Goal: Information Seeking & Learning: Compare options

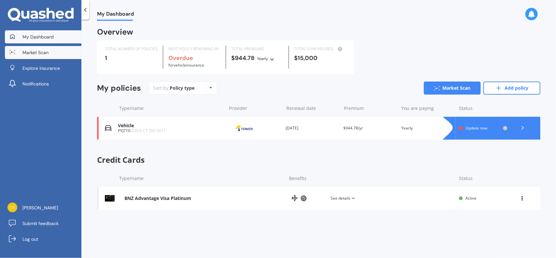
click at [45, 49] on link "Market Scan" at bounding box center [43, 52] width 77 height 13
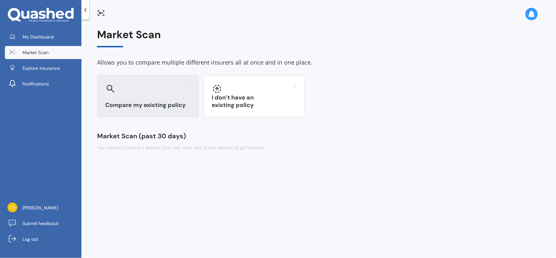
click at [144, 100] on div "Compare my existing policy" at bounding box center [147, 96] width 101 height 42
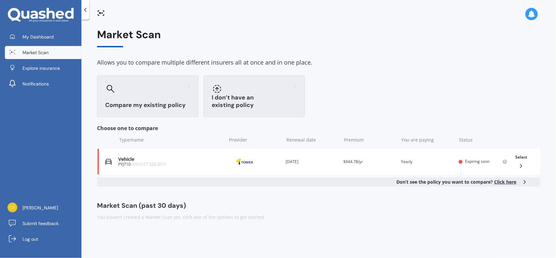
click at [210, 105] on div "I don’t have an existing policy" at bounding box center [254, 96] width 101 height 42
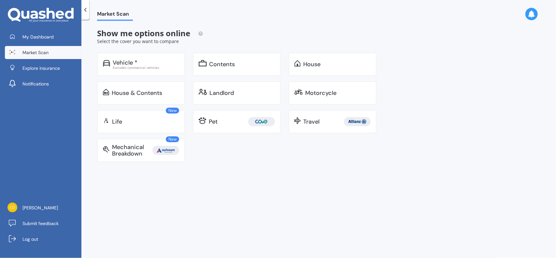
click at [62, 56] on link "Market Scan" at bounding box center [43, 52] width 77 height 13
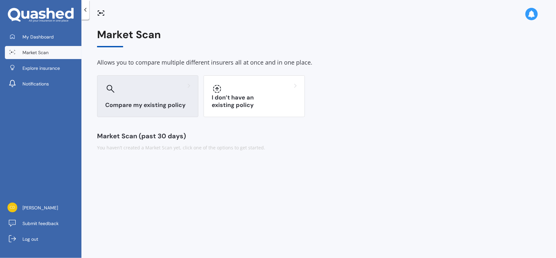
click at [127, 90] on div at bounding box center [147, 88] width 85 height 10
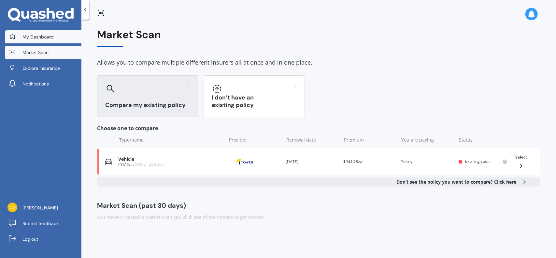
click at [44, 37] on span "My Dashboard" at bounding box center [37, 37] width 31 height 7
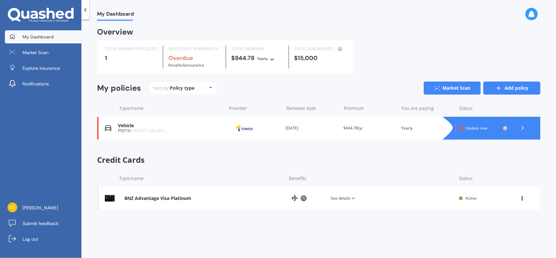
click at [508, 87] on link "Add policy" at bounding box center [512, 87] width 57 height 13
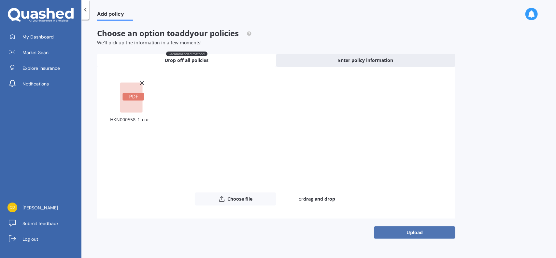
click at [413, 237] on button "Upload" at bounding box center [414, 232] width 81 height 12
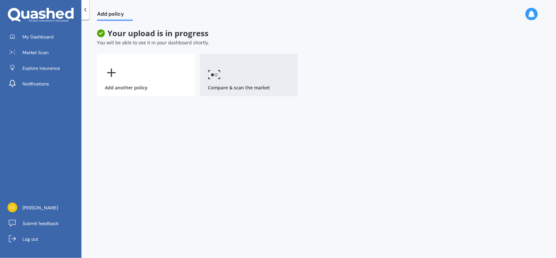
click at [212, 81] on link "Compare & scan the market" at bounding box center [249, 75] width 98 height 42
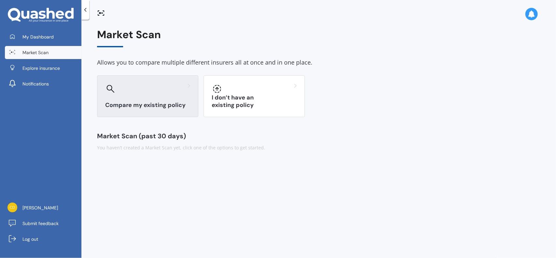
click at [102, 97] on div "Compare my existing policy" at bounding box center [147, 96] width 101 height 42
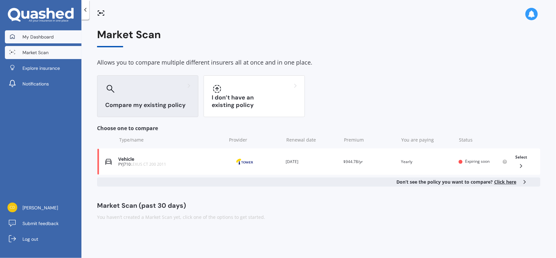
click at [33, 43] on link "My Dashboard" at bounding box center [43, 36] width 77 height 13
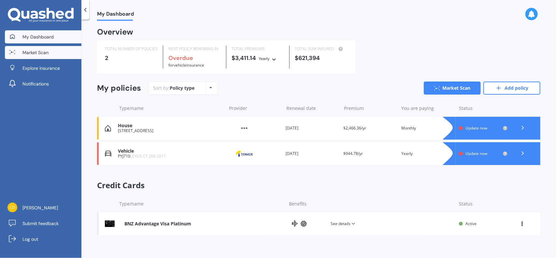
click at [63, 51] on link "Market Scan" at bounding box center [43, 52] width 77 height 13
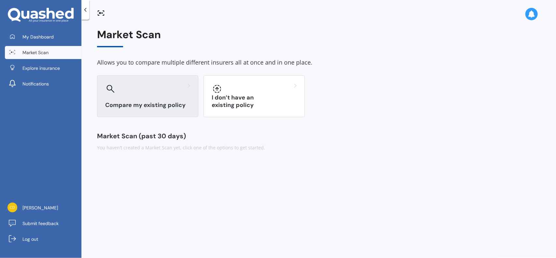
click at [159, 105] on h3 "Compare my existing policy" at bounding box center [147, 104] width 85 height 7
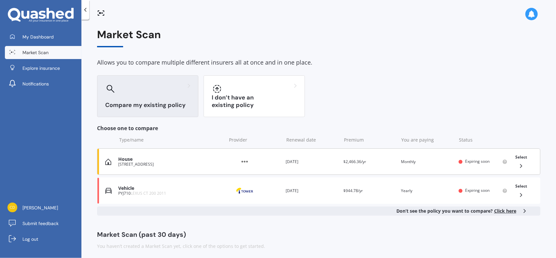
click at [144, 165] on div "[STREET_ADDRESS]" at bounding box center [170, 164] width 105 height 5
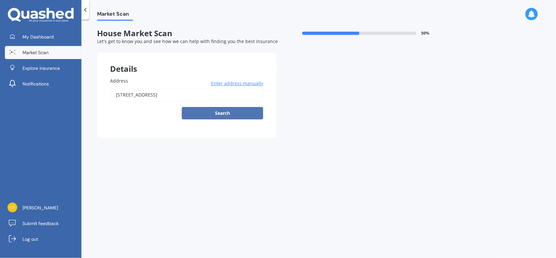
click at [210, 111] on button "Search" at bounding box center [222, 113] width 81 height 12
type input "[STREET_ADDRESS]"
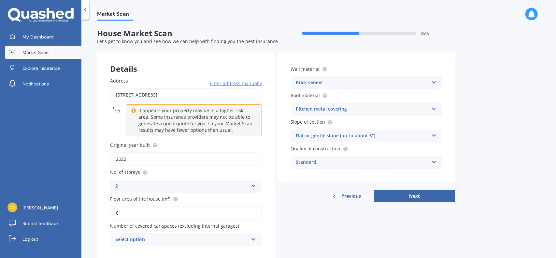
click at [324, 80] on div "Brick veneer" at bounding box center [362, 83] width 133 height 8
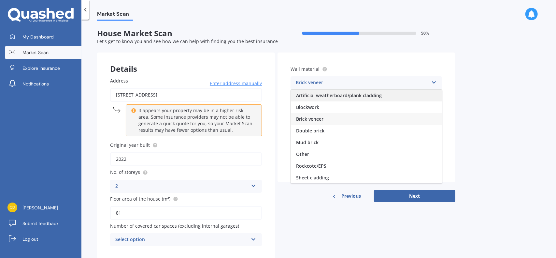
click at [356, 100] on div "Artificial weatherboard/plank cladding" at bounding box center [366, 96] width 151 height 12
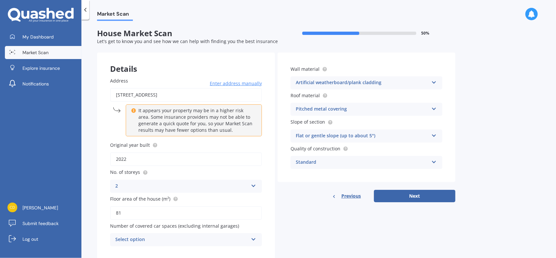
click at [408, 77] on div "Artificial weatherboard/plank cladding Artificial weatherboard/plank cladding B…" at bounding box center [367, 82] width 152 height 13
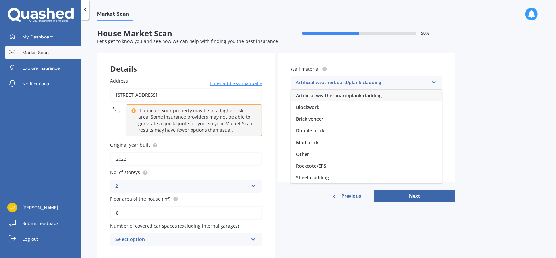
click at [407, 82] on div "Artificial weatherboard/plank cladding" at bounding box center [362, 83] width 133 height 8
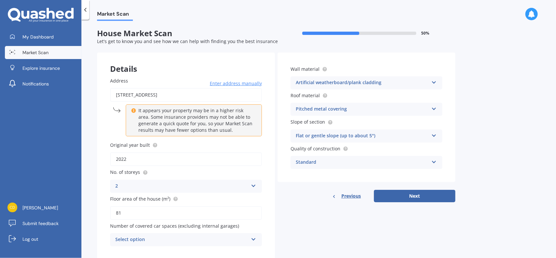
click at [407, 82] on div "Artificial weatherboard/plank cladding" at bounding box center [362, 83] width 133 height 8
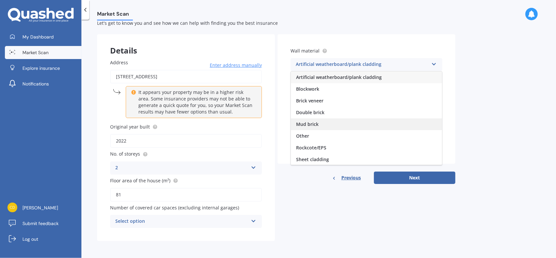
scroll to position [33, 0]
click at [345, 123] on div "Sheet cladding" at bounding box center [366, 127] width 151 height 12
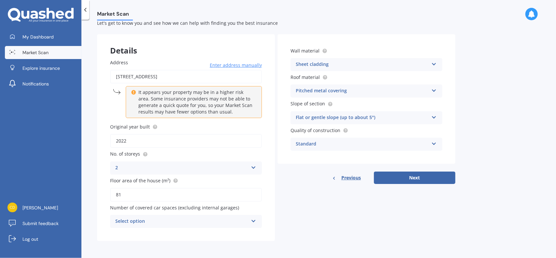
click at [325, 49] on circle at bounding box center [325, 51] width 4 height 4
click at [324, 117] on div "Flat or gentle slope (up to about 5°)" at bounding box center [362, 118] width 133 height 8
click at [327, 148] on div "Standard Standard High Prestige" at bounding box center [367, 144] width 152 height 13
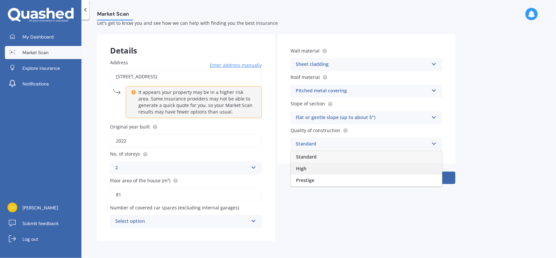
click at [300, 170] on span "High" at bounding box center [301, 168] width 10 height 6
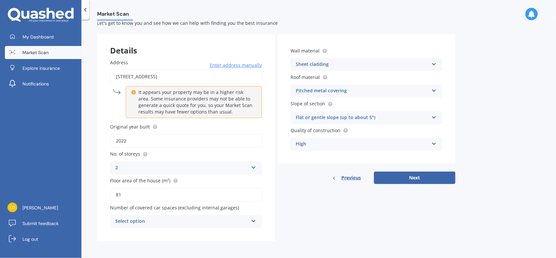
click at [300, 170] on div "Wall material Sheet cladding Artificial weatherboard/plank cladding Blockwork B…" at bounding box center [367, 109] width 178 height 150
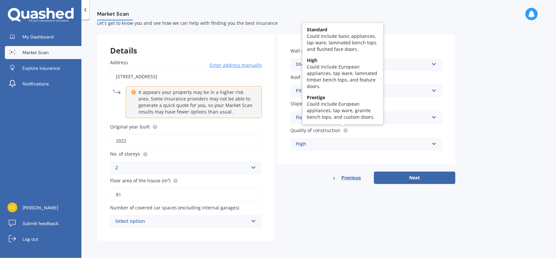
click at [344, 132] on circle at bounding box center [345, 130] width 4 height 4
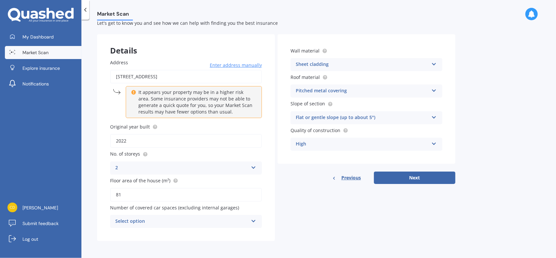
click at [309, 149] on div "High Standard High Prestige" at bounding box center [367, 144] width 152 height 13
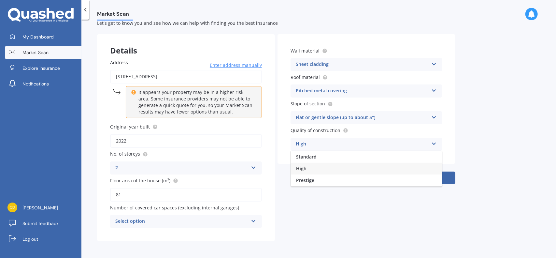
click at [309, 149] on div "High Standard High Prestige" at bounding box center [367, 144] width 152 height 13
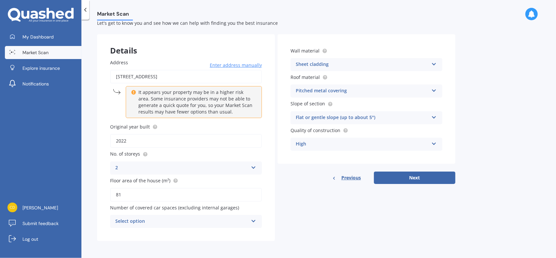
click at [224, 218] on div "Select option" at bounding box center [181, 221] width 133 height 8
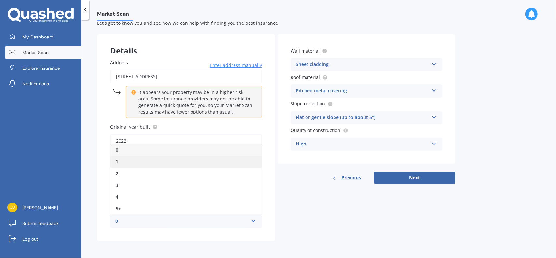
click at [162, 167] on div "1" at bounding box center [185, 162] width 151 height 12
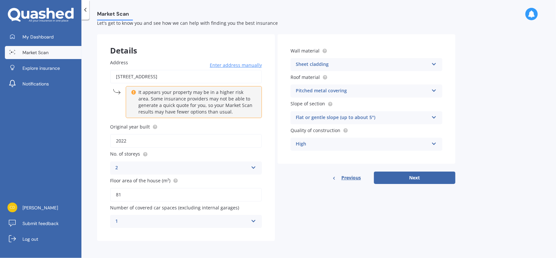
click at [265, 216] on div "Address [STREET_ADDRESS] Enter address manually It appears your property may be…" at bounding box center [186, 143] width 178 height 195
click at [416, 180] on button "Next" at bounding box center [414, 177] width 81 height 12
select select "14"
select select "11"
select select "1994"
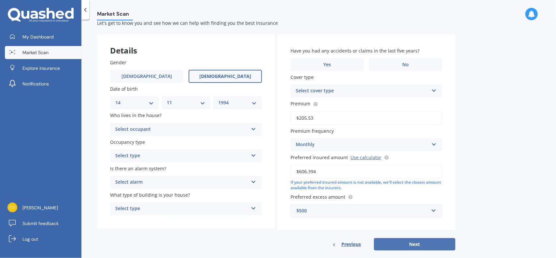
scroll to position [0, 0]
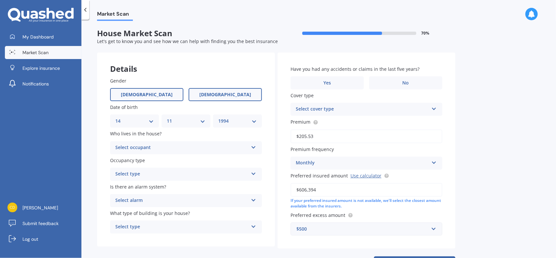
click at [153, 97] on label "[DEMOGRAPHIC_DATA]" at bounding box center [146, 94] width 73 height 13
click at [0, 0] on input "[DEMOGRAPHIC_DATA]" at bounding box center [0, 0] width 0 height 0
click at [218, 97] on span "[DEMOGRAPHIC_DATA]" at bounding box center [225, 95] width 52 height 6
click at [0, 0] on input "[DEMOGRAPHIC_DATA]" at bounding box center [0, 0] width 0 height 0
click at [213, 68] on div "Details" at bounding box center [186, 62] width 178 height 20
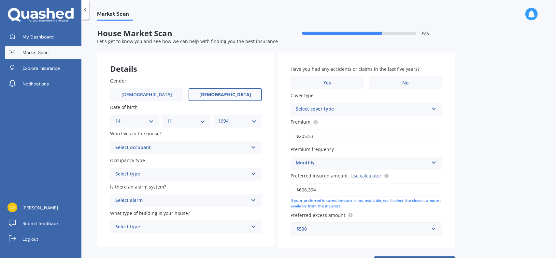
click at [190, 144] on div "Select occupant" at bounding box center [181, 148] width 133 height 8
click at [175, 161] on div "Owner" at bounding box center [185, 160] width 151 height 12
click at [170, 107] on label "Date of birth" at bounding box center [184, 107] width 149 height 7
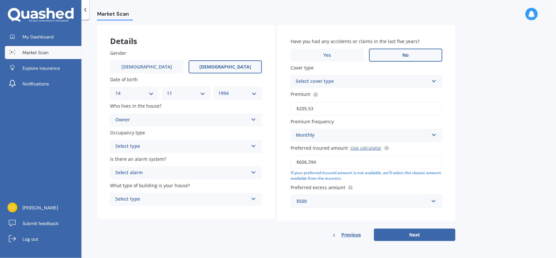
click at [424, 50] on label "No" at bounding box center [405, 55] width 73 height 13
click at [0, 0] on input "No" at bounding box center [0, 0] width 0 height 0
click at [420, 78] on div "Select cover type" at bounding box center [362, 82] width 133 height 8
click at [399, 92] on div "Comprehensive" at bounding box center [366, 94] width 151 height 12
click at [223, 141] on div "Occupancy type Select type Permanent Holiday (without tenancy)" at bounding box center [186, 141] width 152 height 24
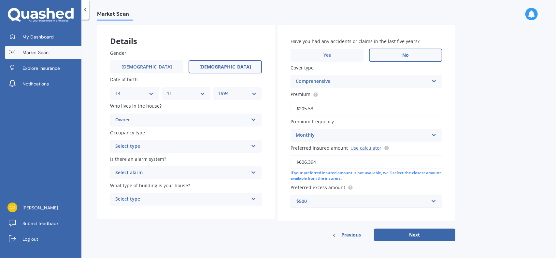
click at [223, 141] on div "Select type Permanent Holiday (without tenancy)" at bounding box center [186, 146] width 152 height 13
click at [194, 164] on div "Permanent" at bounding box center [185, 159] width 151 height 12
click at [196, 172] on div "Select alarm" at bounding box center [181, 173] width 133 height 8
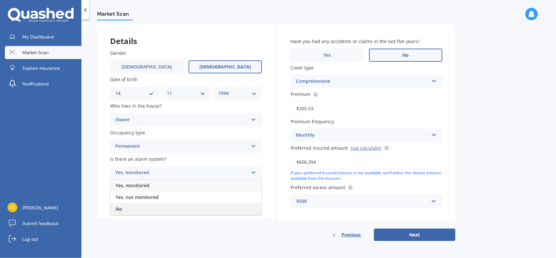
click at [160, 208] on div "No" at bounding box center [185, 209] width 151 height 12
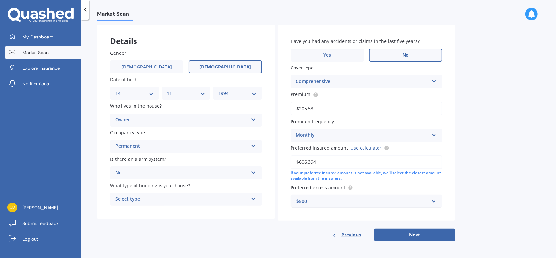
click at [168, 194] on div "Select type Freestanding Multi-unit (in a block of 6 or less) Multi-unit (in a …" at bounding box center [186, 199] width 152 height 13
click at [153, 216] on div "Freestanding" at bounding box center [185, 212] width 151 height 12
click at [158, 195] on div "Freestanding" at bounding box center [181, 199] width 133 height 8
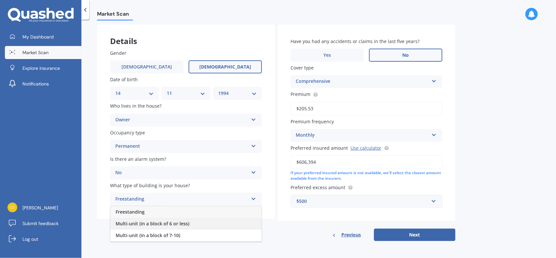
click at [137, 226] on div "Multi-unit (in a block of 6 or less)" at bounding box center [185, 224] width 151 height 12
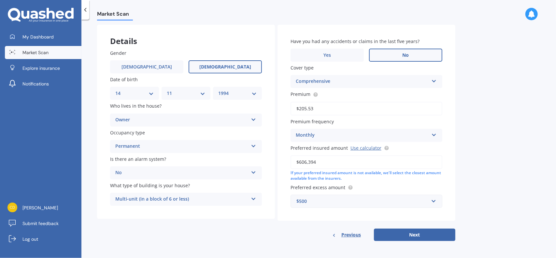
click at [164, 195] on div "Multi-unit (in a block of 6 or less) Freestanding Multi-unit (in a block of 6 o…" at bounding box center [186, 199] width 152 height 13
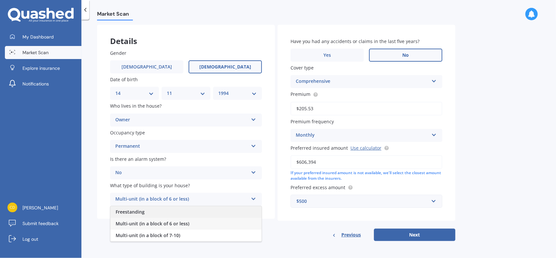
click at [158, 209] on div "Freestanding" at bounding box center [185, 212] width 151 height 12
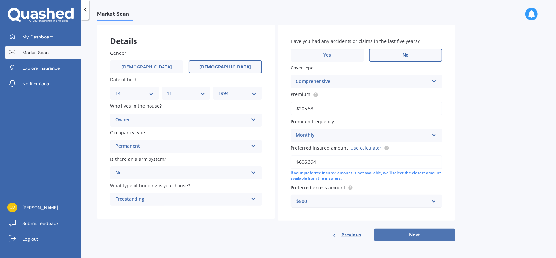
click at [410, 230] on button "Next" at bounding box center [414, 234] width 81 height 12
select select "14"
select select "11"
select select "1994"
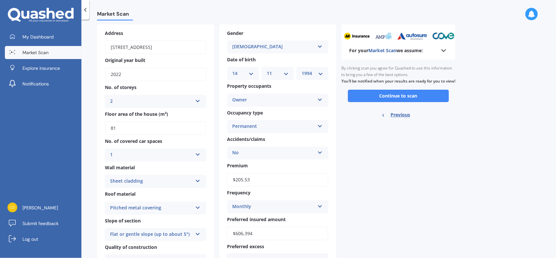
scroll to position [0, 0]
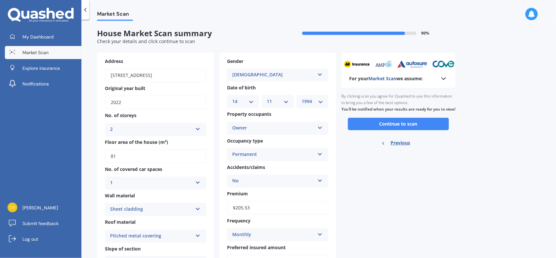
click at [396, 148] on span "Previous" at bounding box center [401, 143] width 20 height 10
select select "14"
select select "11"
select select "1994"
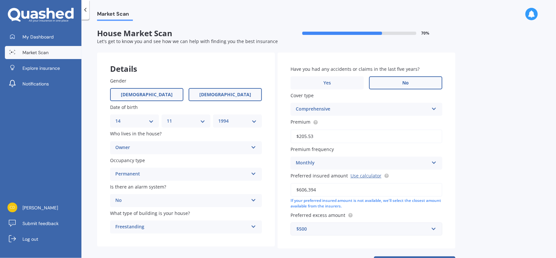
click at [151, 91] on label "[DEMOGRAPHIC_DATA]" at bounding box center [146, 94] width 73 height 13
click at [0, 0] on input "[DEMOGRAPHIC_DATA]" at bounding box center [0, 0] width 0 height 0
click at [141, 123] on select "DD 01 02 03 04 05 06 07 08 09 10 11 12 13 14 15 16 17 18 19 20 21 22 23 24 25 2…" at bounding box center [134, 120] width 38 height 7
click at [115, 117] on select "DD 01 02 03 04 05 06 07 08 09 10 11 12 13 14 15 16 17 18 19 20 21 22 23 24 25 2…" at bounding box center [134, 120] width 38 height 7
click at [189, 128] on div "Gender [DEMOGRAPHIC_DATA] [DEMOGRAPHIC_DATA] Date of birth DD 01 02 03 04 05 06…" at bounding box center [186, 155] width 178 height 182
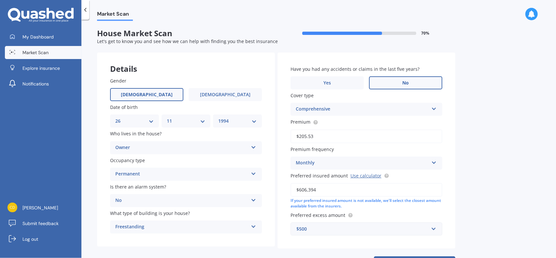
drag, startPoint x: 152, startPoint y: 98, endPoint x: 206, endPoint y: 97, distance: 53.8
click at [152, 98] on label "[DEMOGRAPHIC_DATA]" at bounding box center [146, 94] width 73 height 13
click at [0, 0] on input "[DEMOGRAPHIC_DATA]" at bounding box center [0, 0] width 0 height 0
click at [208, 97] on label "[DEMOGRAPHIC_DATA]" at bounding box center [225, 94] width 73 height 13
click at [0, 0] on input "[DEMOGRAPHIC_DATA]" at bounding box center [0, 0] width 0 height 0
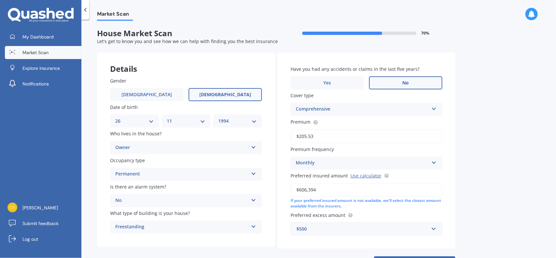
click at [126, 116] on div "DD 01 02 03 04 05 06 07 08 09 10 11 12 13 14 15 16 17 18 19 20 21 22 23 24 25 2…" at bounding box center [134, 120] width 49 height 13
click at [128, 124] on select "DD 01 02 03 04 05 06 07 08 09 10 11 12 13 14 15 16 17 18 19 20 21 22 23 24 25 2…" at bounding box center [134, 120] width 38 height 7
select select "14"
click at [115, 117] on select "DD 01 02 03 04 05 06 07 08 09 10 11 12 13 14 15 16 17 18 19 20 21 22 23 24 25 2…" at bounding box center [134, 120] width 38 height 7
click at [506, 189] on div "Market Scan House Market Scan 70 % Let's get to know you and see how we can hel…" at bounding box center [318, 140] width 475 height 238
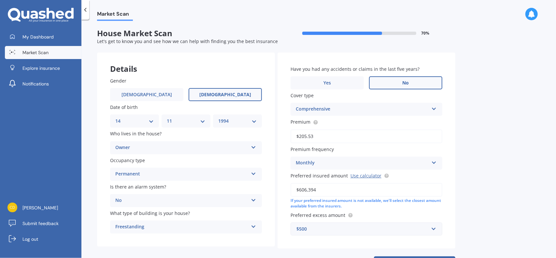
scroll to position [28, 0]
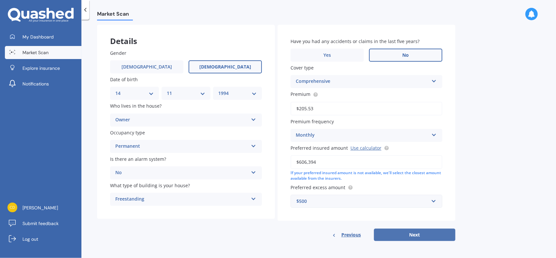
click at [424, 236] on button "Next" at bounding box center [414, 234] width 81 height 12
select select "14"
select select "11"
select select "1994"
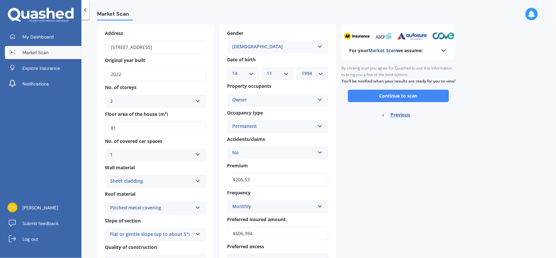
scroll to position [0, 0]
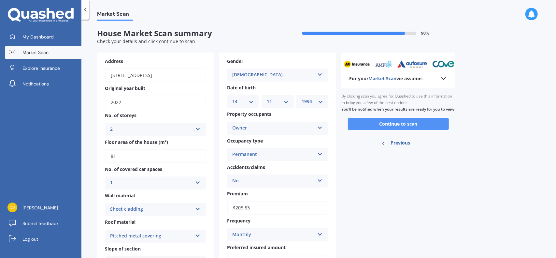
click at [414, 130] on button "Continue to scan" at bounding box center [398, 124] width 101 height 12
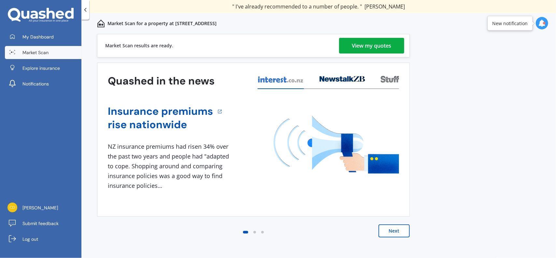
click at [365, 47] on div "View my quotes" at bounding box center [371, 46] width 39 height 16
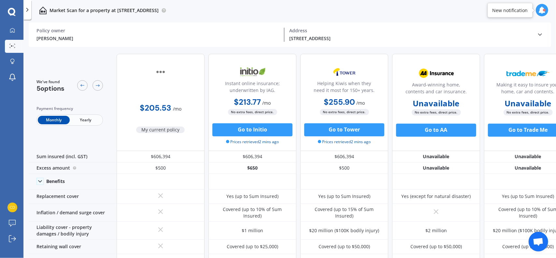
click at [92, 123] on span "Yearly" at bounding box center [86, 120] width 32 height 8
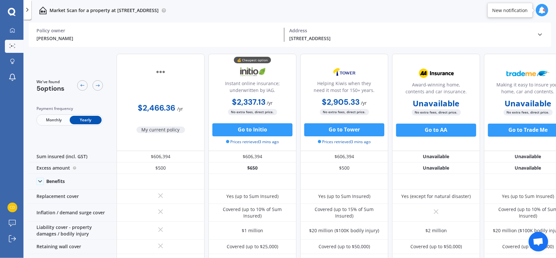
click at [50, 119] on span "Monthly" at bounding box center [54, 120] width 32 height 8
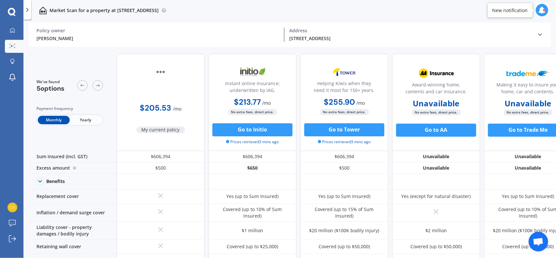
click at [93, 122] on span "Yearly" at bounding box center [86, 120] width 32 height 8
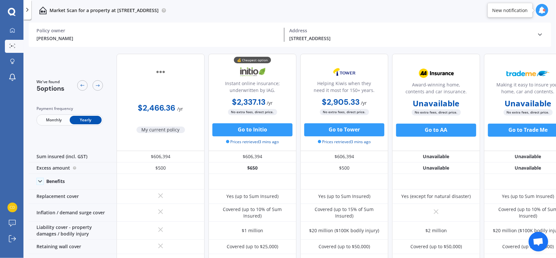
click at [59, 117] on span "Monthly" at bounding box center [54, 120] width 32 height 8
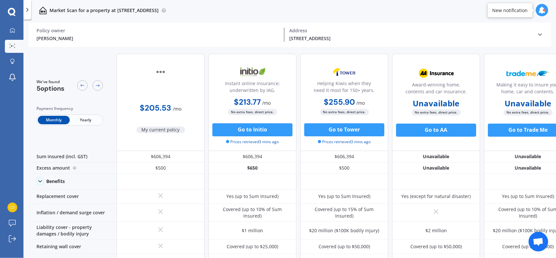
click at [88, 117] on span "Yearly" at bounding box center [86, 120] width 32 height 8
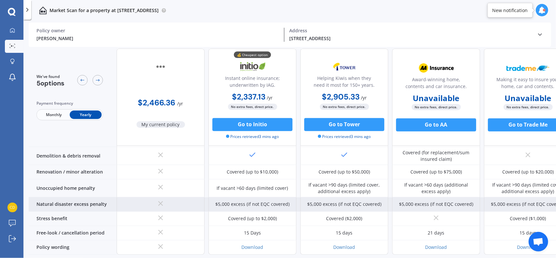
scroll to position [314, 0]
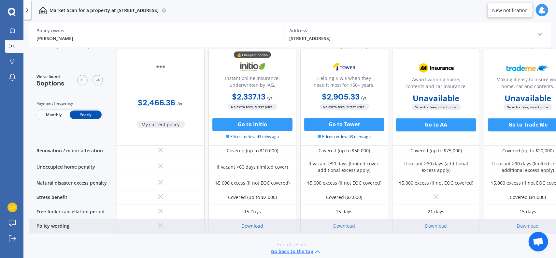
click at [258, 223] on link "Download" at bounding box center [253, 226] width 22 height 6
